Goal: Task Accomplishment & Management: Complete application form

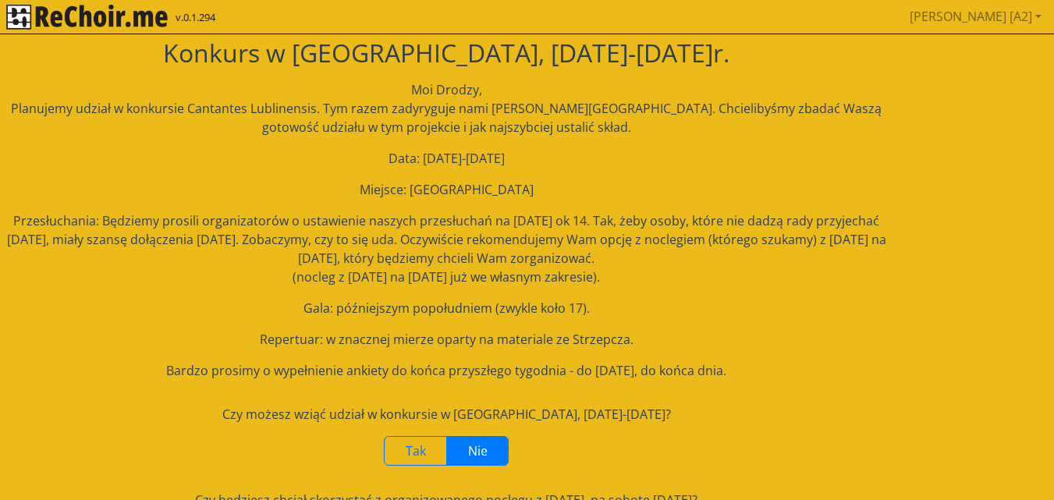
click at [22, 11] on img "rekłajer mi" at bounding box center [86, 17] width 161 height 25
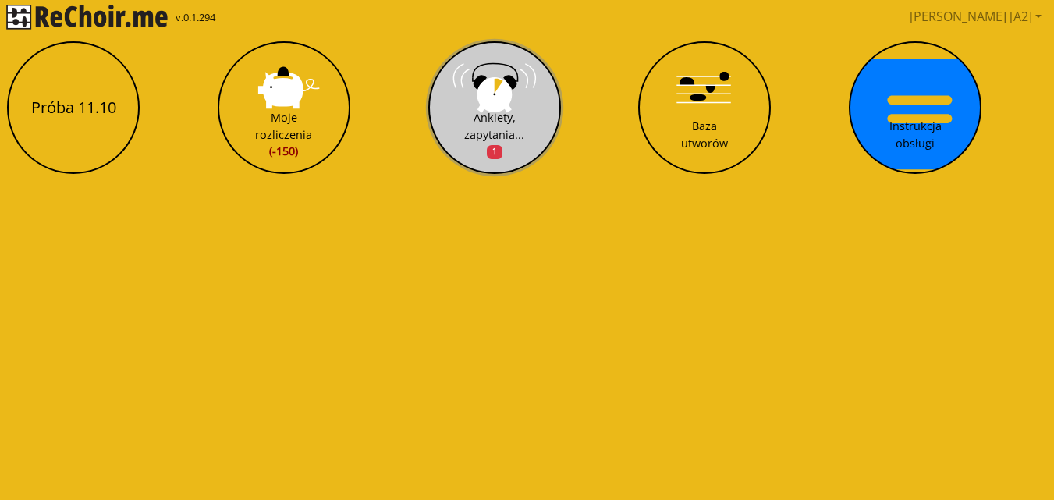
click at [493, 129] on div "Ankiety, zapytania... 1" at bounding box center [494, 134] width 60 height 51
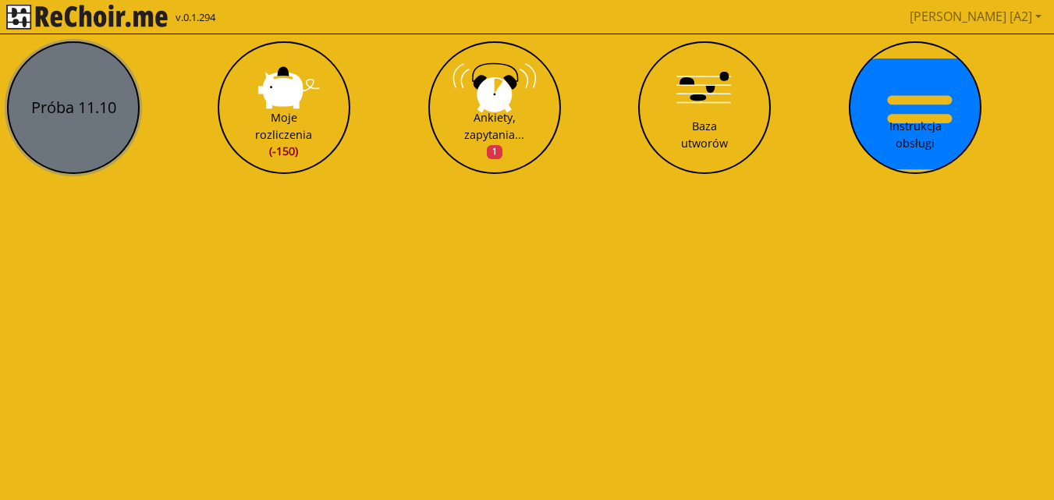
click at [83, 129] on button "Próba 11.10" at bounding box center [73, 107] width 133 height 133
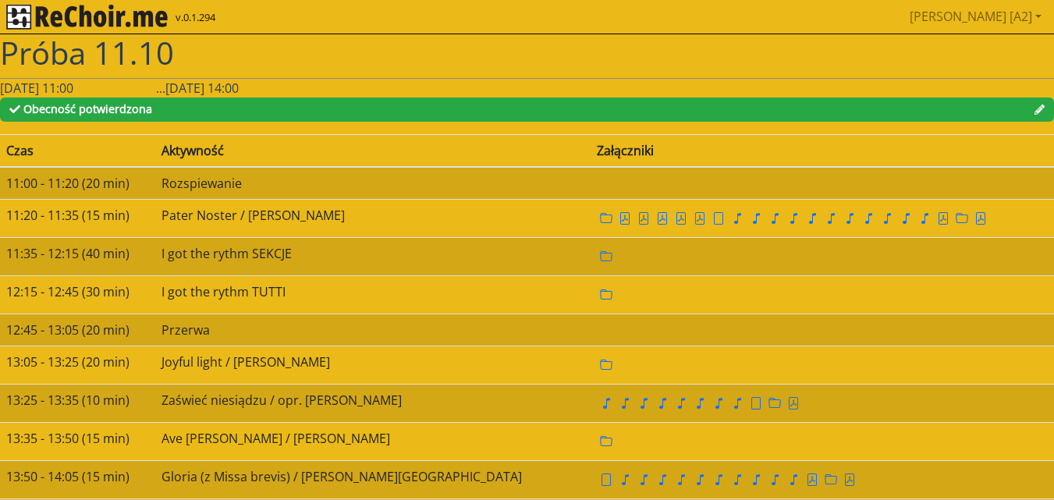
click at [58, 108] on span "Obecność potwierdzona" at bounding box center [87, 108] width 129 height 15
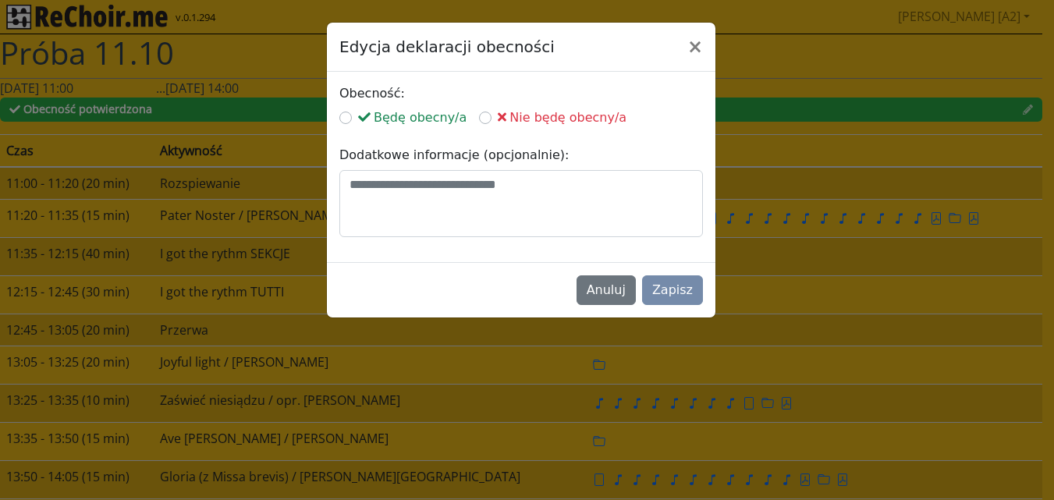
click at [498, 120] on label "Nie będę obecny/a" at bounding box center [562, 117] width 129 height 19
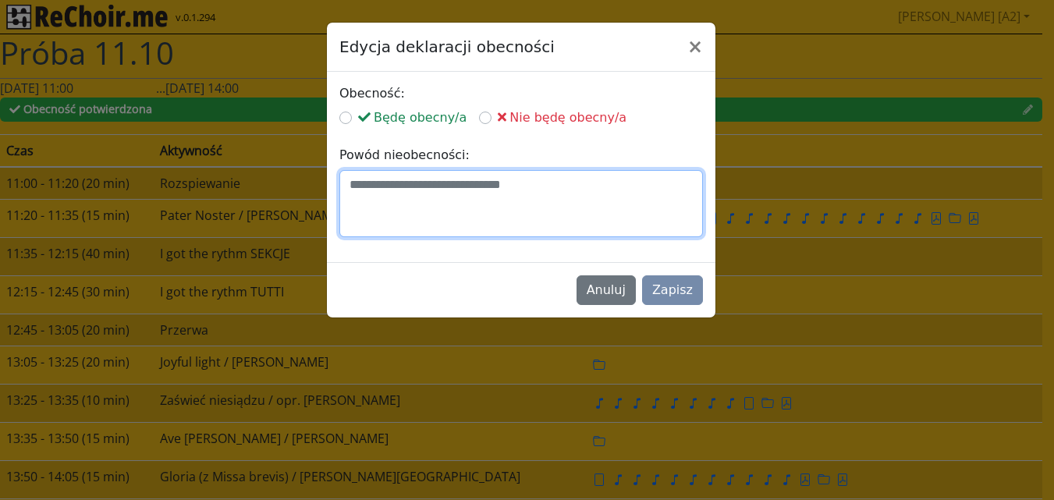
drag, startPoint x: 557, startPoint y: 183, endPoint x: 356, endPoint y: 187, distance: 200.5
click at [356, 187] on textarea at bounding box center [520, 203] width 363 height 67
click at [434, 184] on textarea at bounding box center [520, 203] width 363 height 67
type textarea "*"
type textarea "**********"
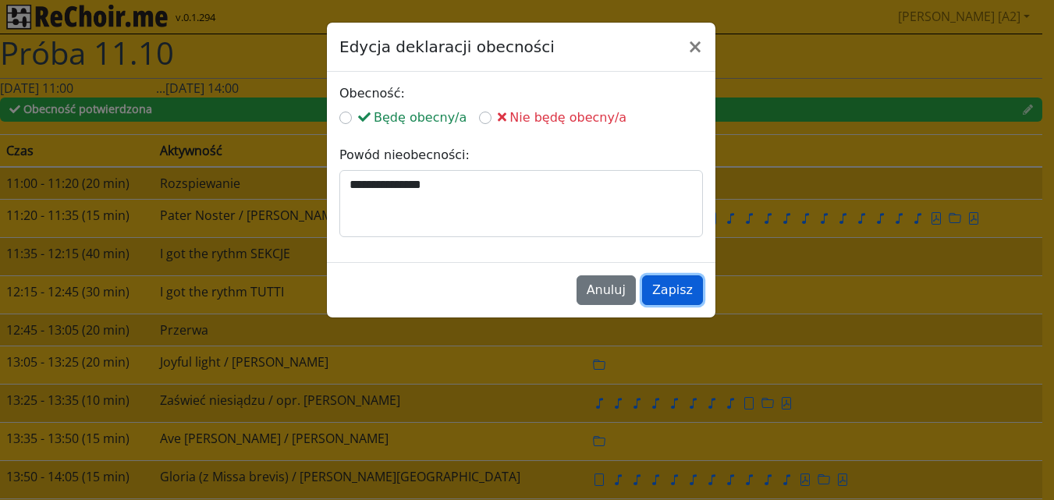
click at [679, 289] on button "Zapisz" at bounding box center [672, 290] width 61 height 30
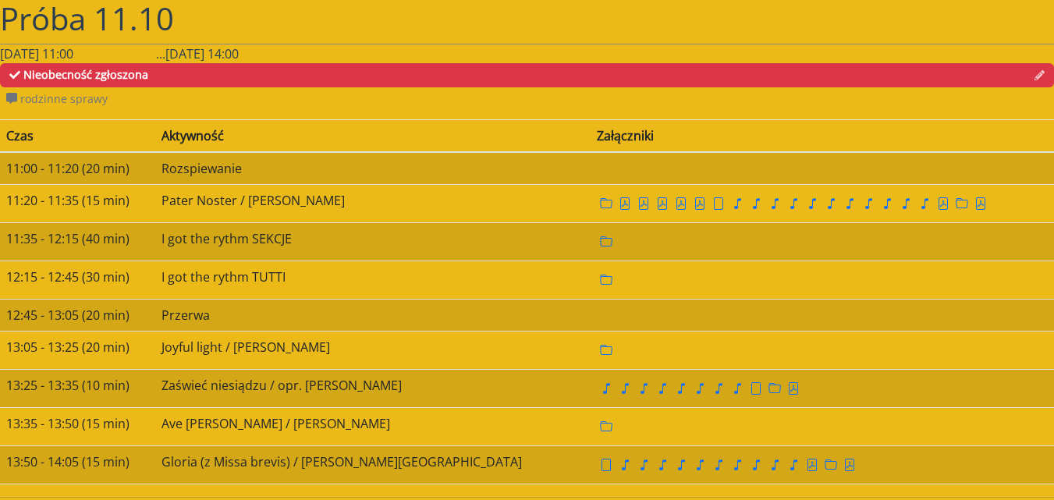
scroll to position [44, 0]
